Goal: Information Seeking & Learning: Learn about a topic

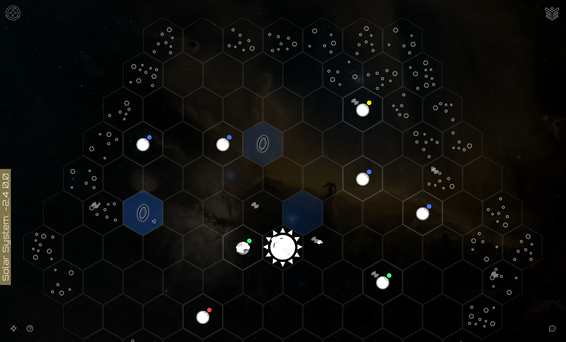
click at [242, 246] on image at bounding box center [243, 248] width 46 height 46
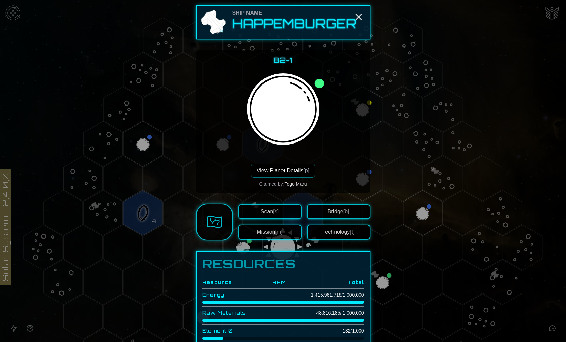
click at [263, 211] on span "Scan [s]" at bounding box center [270, 212] width 18 height 6
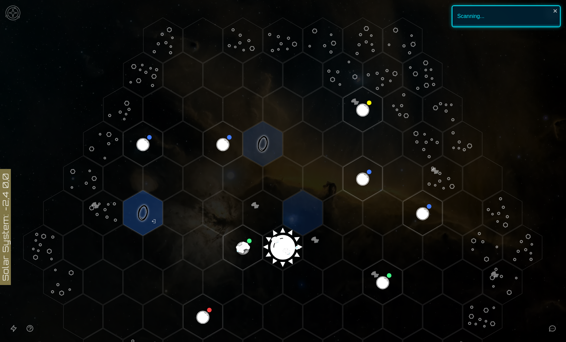
click at [246, 246] on image at bounding box center [243, 248] width 46 height 46
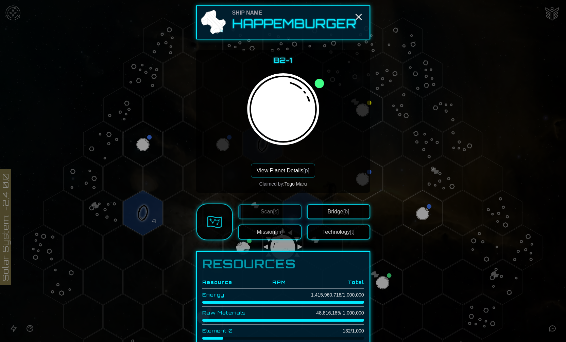
click at [339, 233] on button "Technology [t]" at bounding box center [338, 232] width 63 height 15
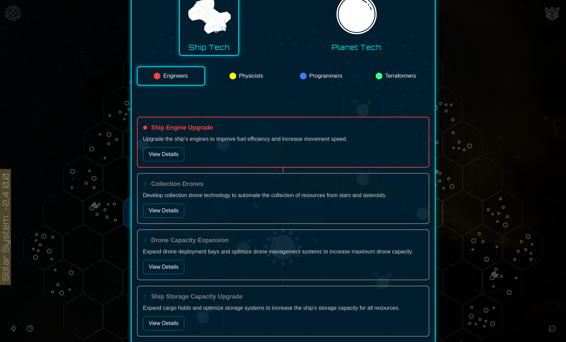
scroll to position [126, 0]
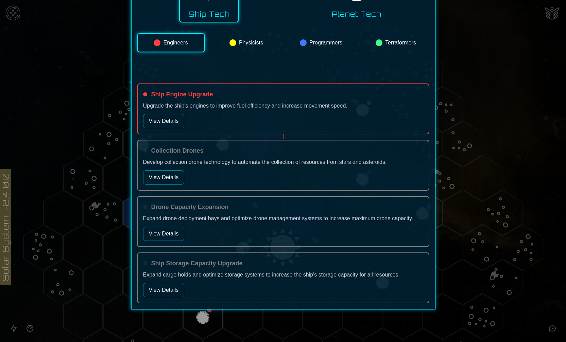
click at [157, 127] on button "View Details" at bounding box center [163, 121] width 41 height 14
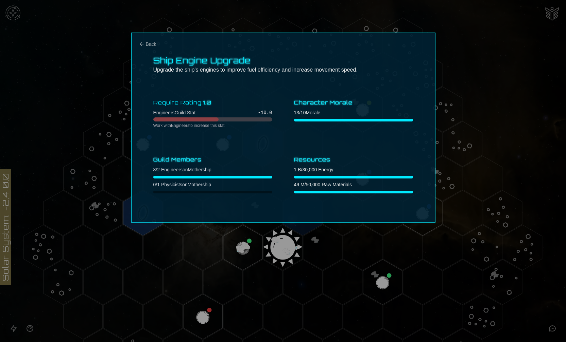
scroll to position [0, 0]
click at [319, 216] on div "Ship Engine Upgrade Upgrade the ship's engines to improve fuel efficiency and i…" at bounding box center [283, 128] width 304 height 190
click at [317, 243] on div at bounding box center [283, 171] width 566 height 342
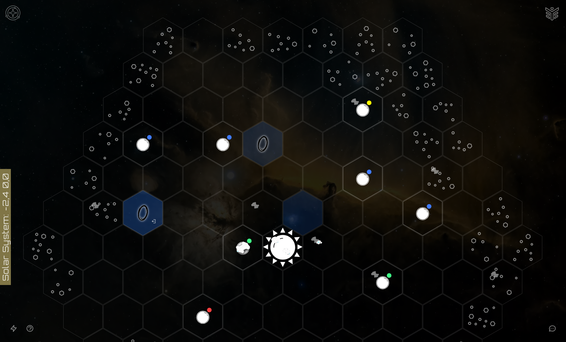
drag, startPoint x: 284, startPoint y: 244, endPoint x: 246, endPoint y: 246, distance: 38.8
click at [246, 246] on icon at bounding box center [283, 248] width 566 height 496
click at [246, 246] on image at bounding box center [243, 248] width 46 height 46
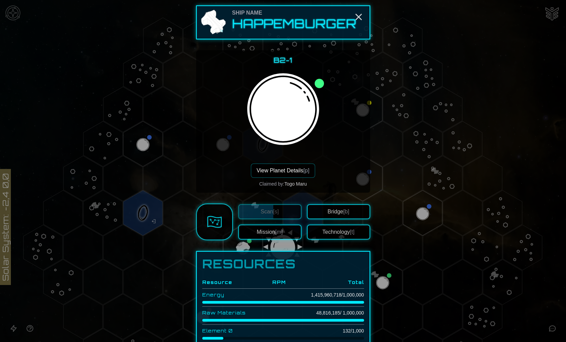
click at [324, 233] on button "Technology [t]" at bounding box center [338, 232] width 63 height 15
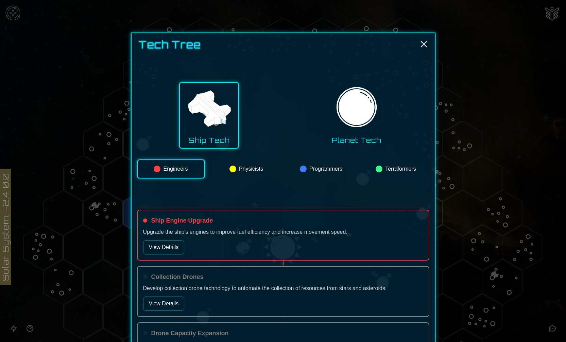
click at [169, 248] on button "View Details" at bounding box center [163, 248] width 41 height 14
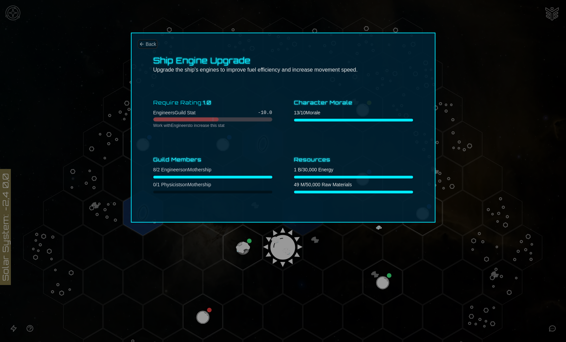
click at [146, 44] on span "Back" at bounding box center [151, 44] width 11 height 7
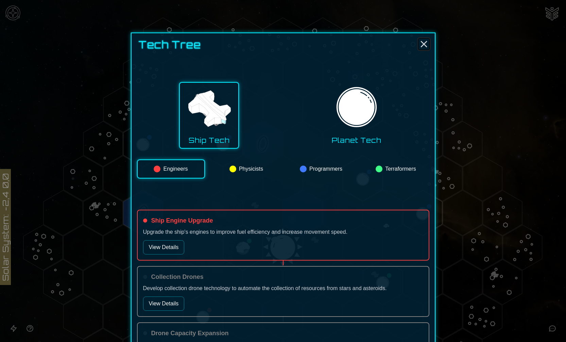
click at [423, 45] on line "Close" at bounding box center [423, 43] width 5 height 5
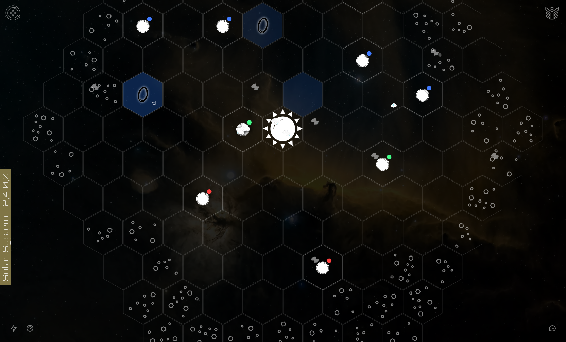
scroll to position [153, 0]
